Goal: Task Accomplishment & Management: Use online tool/utility

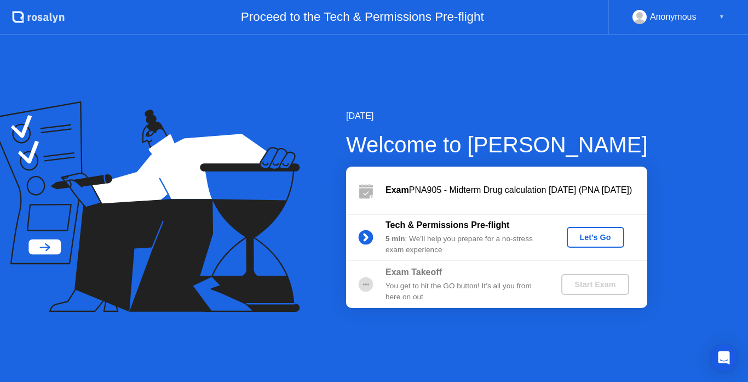
click at [584, 241] on div "Let's Go" at bounding box center [595, 237] width 49 height 9
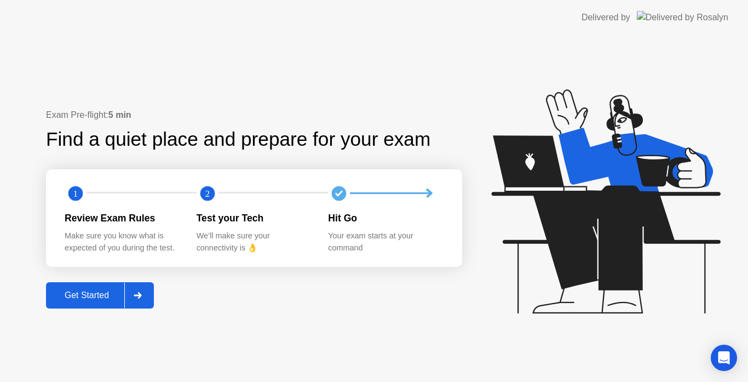
click at [72, 300] on div "Get Started" at bounding box center [86, 295] width 75 height 10
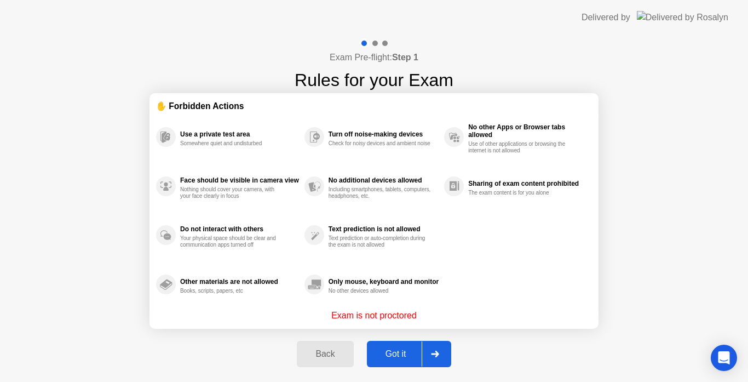
click at [395, 351] on div "Got it" at bounding box center [395, 354] width 51 height 10
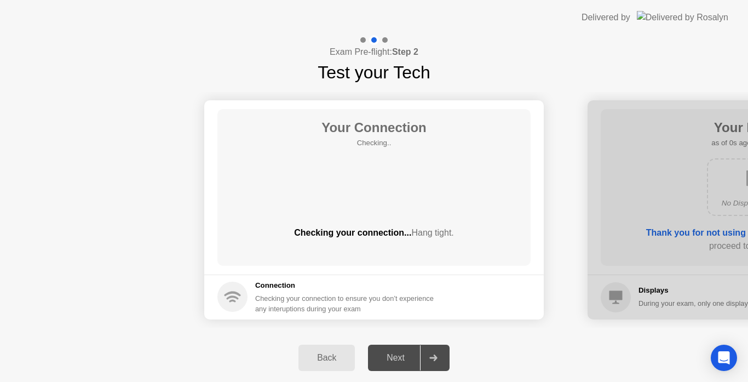
click at [395, 353] on div "Next" at bounding box center [395, 358] width 49 height 10
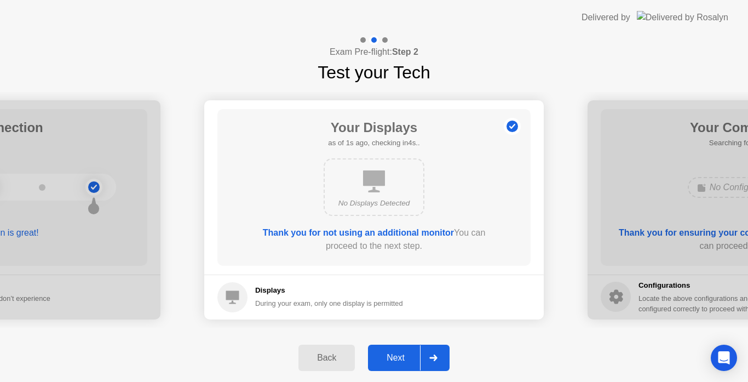
click at [395, 353] on div "Next" at bounding box center [395, 358] width 49 height 10
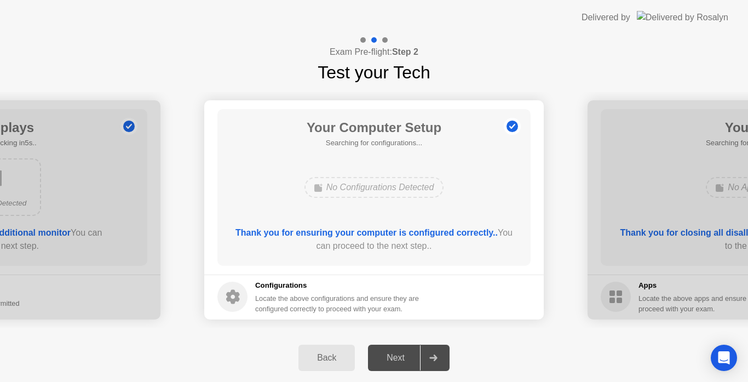
click at [395, 353] on div "Next" at bounding box center [395, 358] width 49 height 10
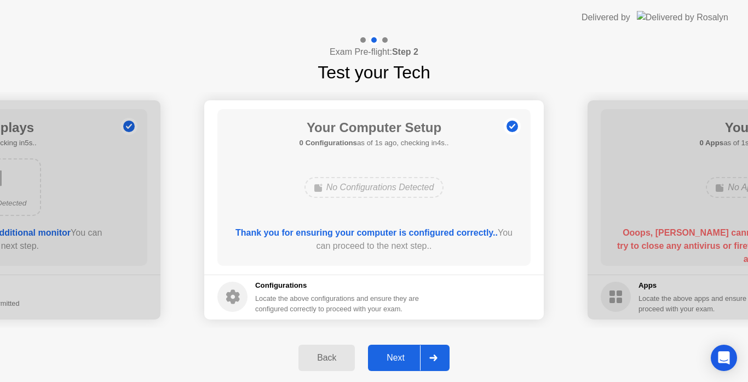
click at [395, 353] on div "Next" at bounding box center [395, 358] width 49 height 10
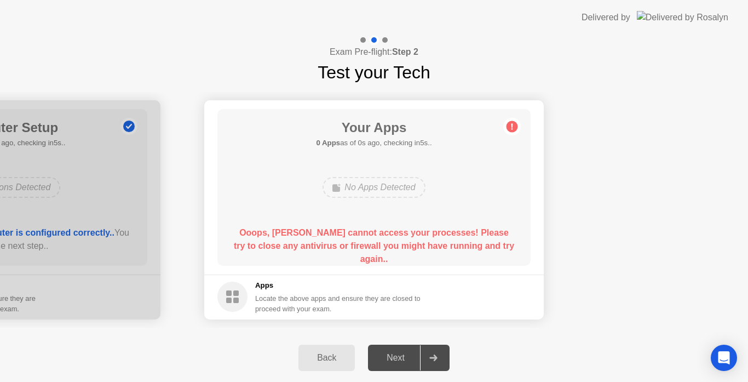
click at [395, 353] on div "Next" at bounding box center [395, 358] width 49 height 10
click at [344, 291] on div "Apps Locate the above apps and ensure they are closed to proceed with your exam." at bounding box center [338, 297] width 166 height 34
click at [426, 229] on b "Ooops, [PERSON_NAME] cannot access your processes! Please try to close any anti…" at bounding box center [374, 246] width 280 height 36
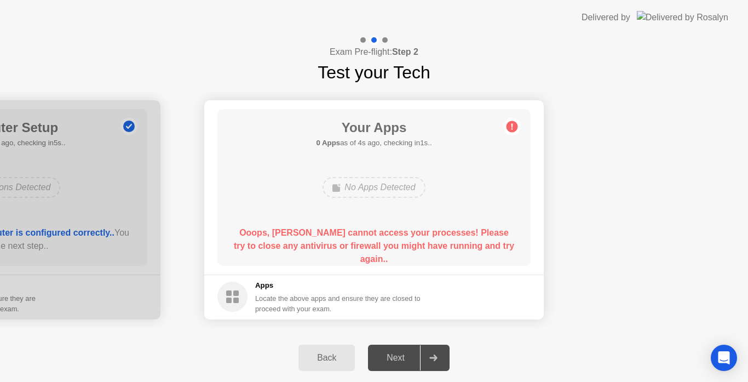
click at [339, 348] on button "Back" at bounding box center [326, 357] width 56 height 26
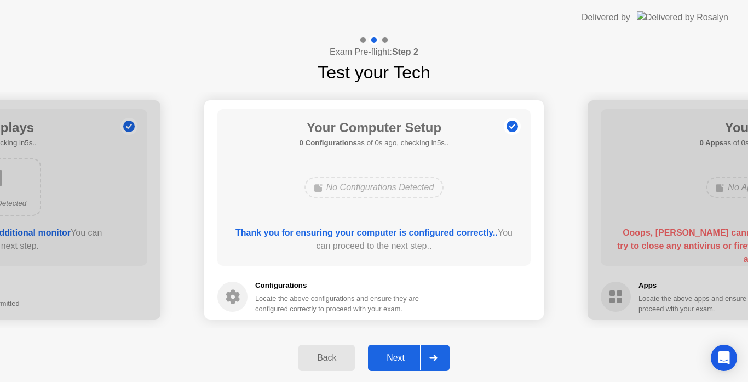
click at [400, 356] on div "Next" at bounding box center [395, 358] width 49 height 10
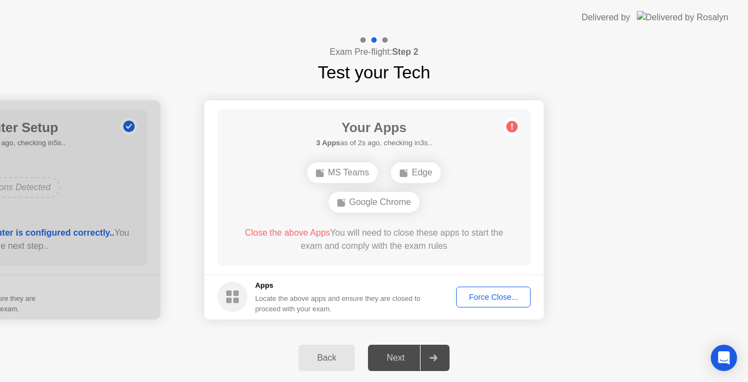
click at [502, 304] on button "Force Close..." at bounding box center [493, 296] width 74 height 21
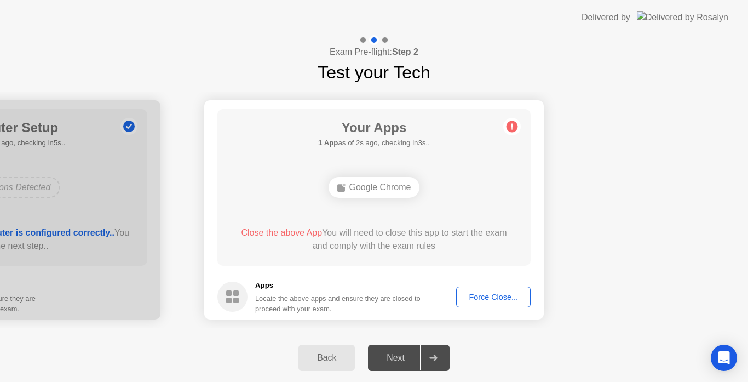
click at [500, 299] on div "Force Close..." at bounding box center [493, 296] width 67 height 9
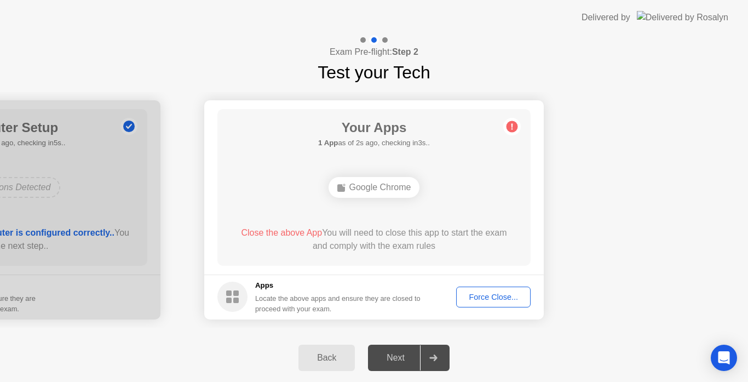
click at [443, 357] on div at bounding box center [433, 357] width 26 height 25
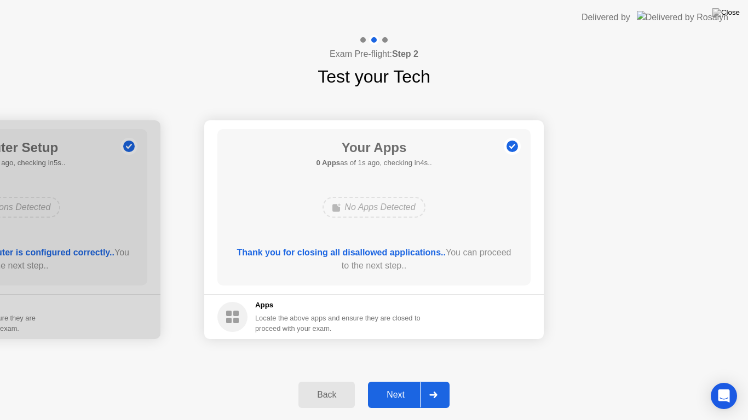
click at [388, 381] on div "Next" at bounding box center [395, 395] width 49 height 10
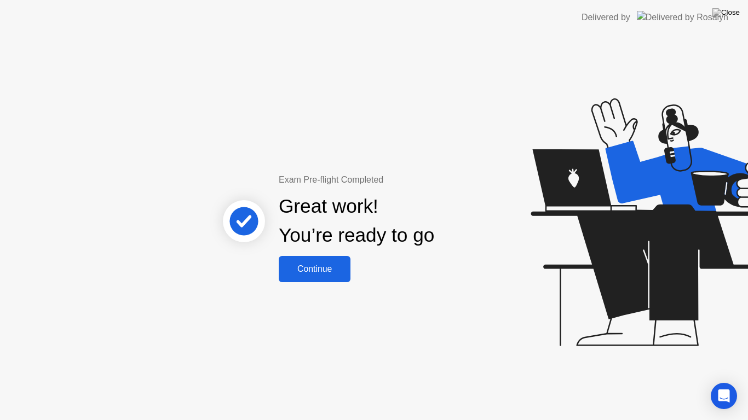
click at [319, 278] on button "Continue" at bounding box center [315, 269] width 72 height 26
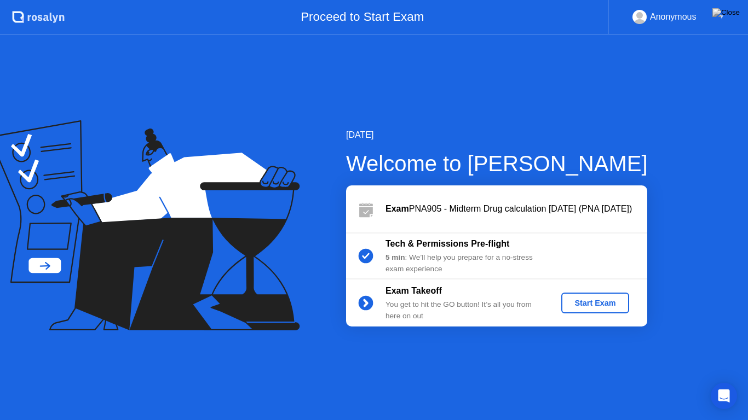
click at [594, 303] on div "Start Exam" at bounding box center [594, 303] width 59 height 9
